Goal: Information Seeking & Learning: Learn about a topic

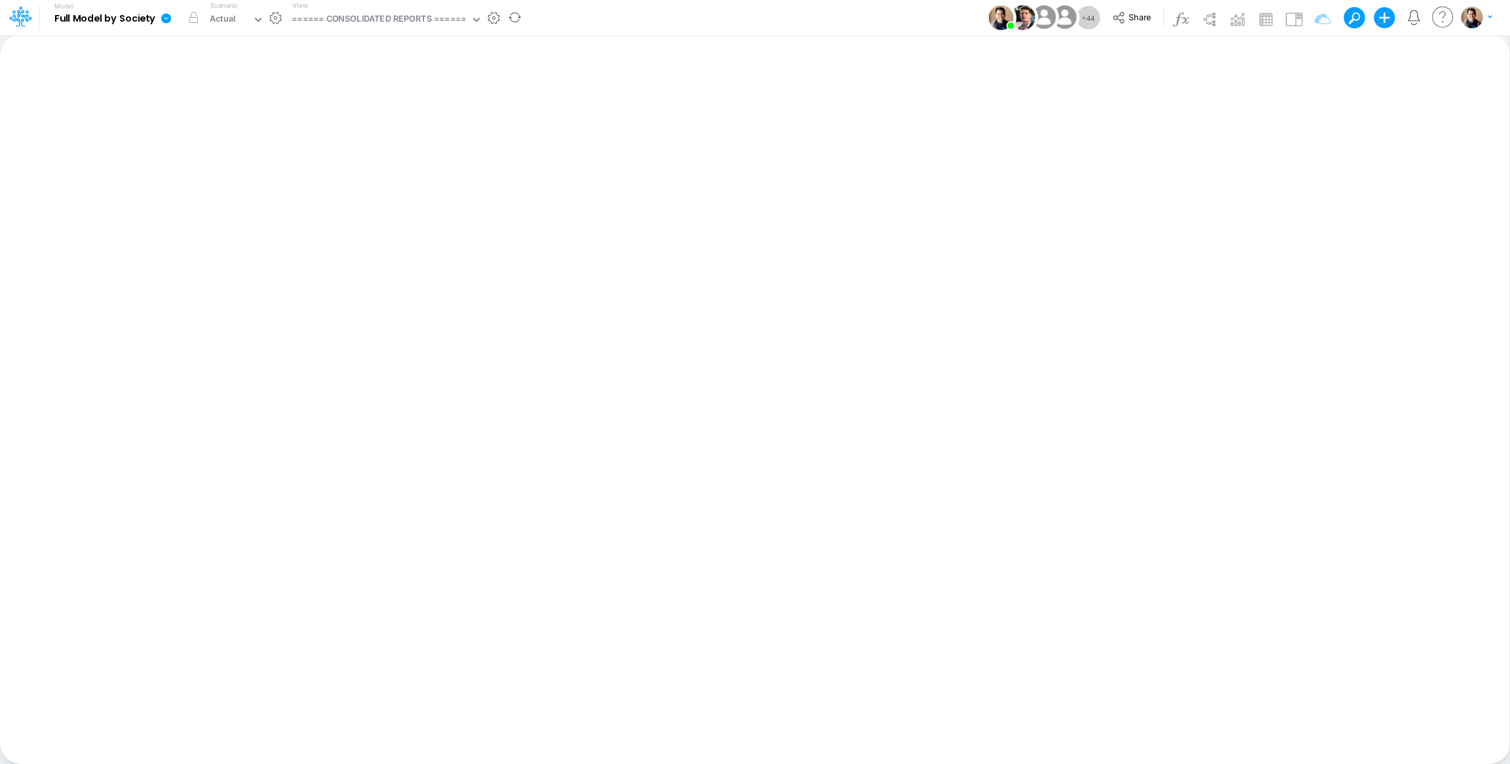
click at [164, 15] on icon at bounding box center [166, 18] width 10 height 10
click at [254, 133] on button "View model info" at bounding box center [232, 136] width 140 height 20
click at [163, 18] on icon at bounding box center [166, 18] width 10 height 10
click at [225, 133] on button "View model info" at bounding box center [232, 136] width 140 height 20
